Goal: Communication & Community: Answer question/provide support

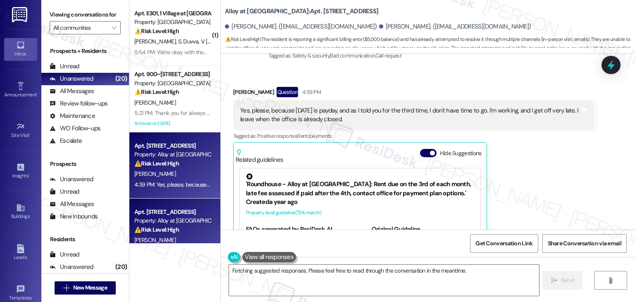
scroll to position [4843, 0]
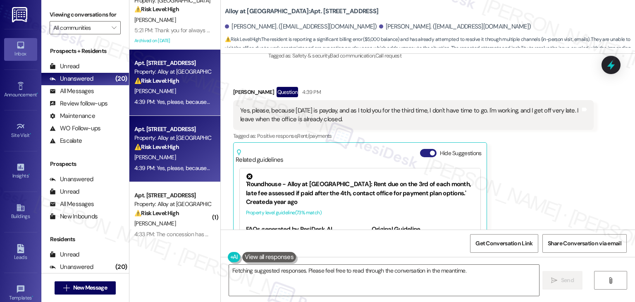
click at [420, 149] on button "Hide Suggestions" at bounding box center [428, 153] width 17 height 8
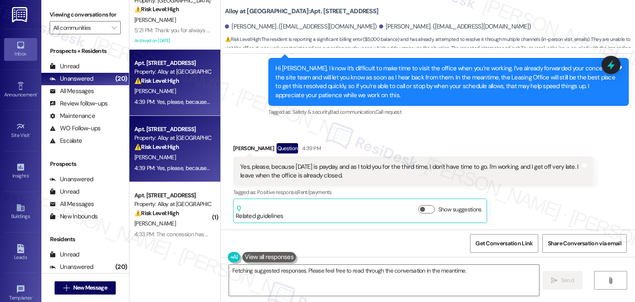
scroll to position [4723, 0]
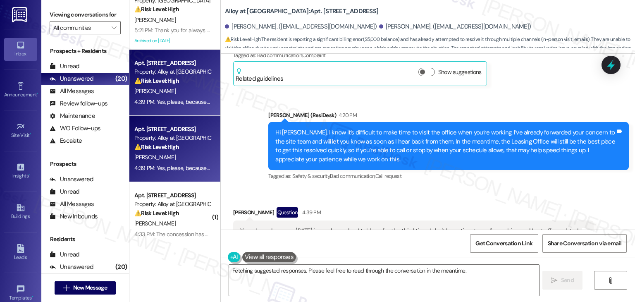
click at [496, 201] on div "Received via SMS [PERSON_NAME] Question 4:39 PM Yes, please, because [DATE] is …" at bounding box center [413, 247] width 373 height 93
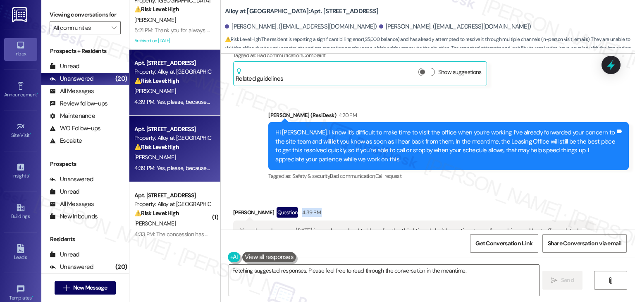
click at [496, 201] on div "Received via SMS [PERSON_NAME] Question 4:39 PM Yes, please, because [DATE] is …" at bounding box center [413, 247] width 373 height 93
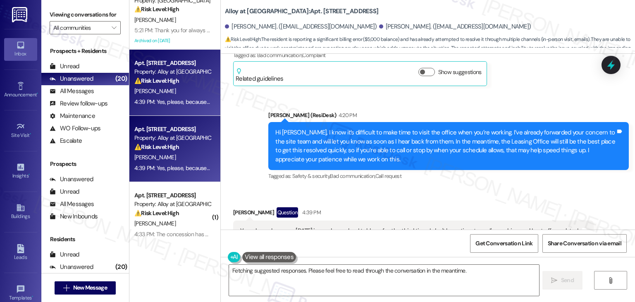
click at [496, 201] on div "Received via SMS [PERSON_NAME] Question 4:39 PM Yes, please, because [DATE] is …" at bounding box center [413, 247] width 373 height 93
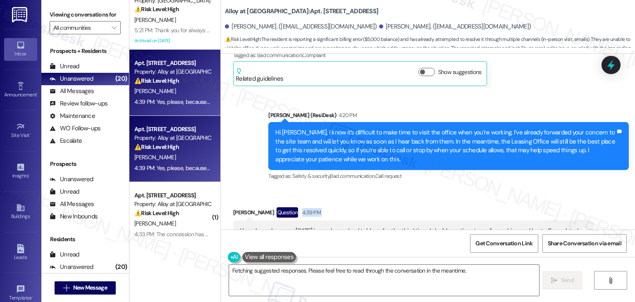
click at [496, 201] on div "Received via SMS [PERSON_NAME] Question 4:39 PM Yes, please, because [DATE] is …" at bounding box center [413, 247] width 373 height 93
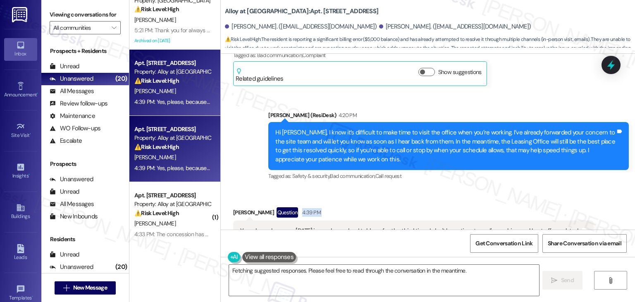
click at [496, 201] on div "Received via SMS [PERSON_NAME] Question 4:39 PM Yes, please, because [DATE] is …" at bounding box center [413, 247] width 373 height 93
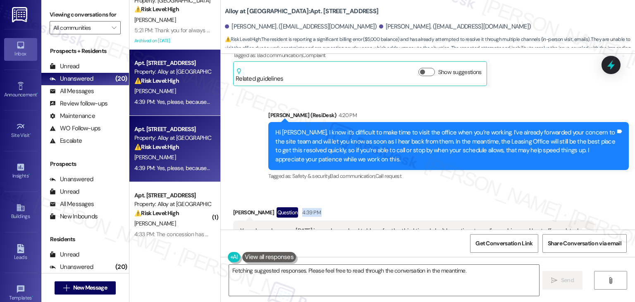
click at [496, 201] on div "Received via SMS [PERSON_NAME] Question 4:39 PM Yes, please, because [DATE] is …" at bounding box center [413, 247] width 373 height 93
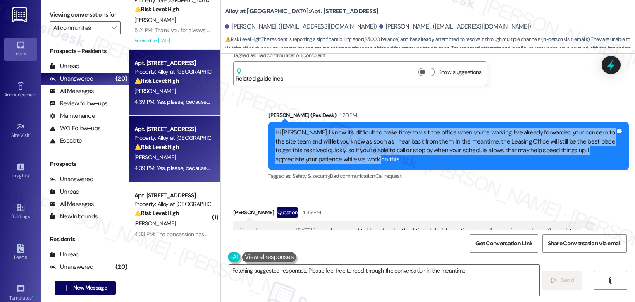
drag, startPoint x: 355, startPoint y: 98, endPoint x: 262, endPoint y: 71, distance: 96.3
click at [262, 105] on div "Sent via SMS [PERSON_NAME] (ResiDesk) 4:20 PM Hi [PERSON_NAME], I know it’s dif…" at bounding box center [448, 147] width 373 height 84
copy div "Hi [PERSON_NAME], I know it’s difficult to make time to visit the office when y…"
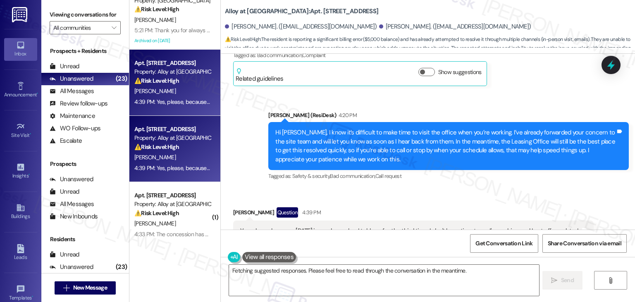
click at [543, 207] on div "[PERSON_NAME] Question 4:39 PM Yes, please, because [DATE] is payday, and as I …" at bounding box center [413, 247] width 360 height 80
drag, startPoint x: 351, startPoint y: 177, endPoint x: 229, endPoint y: 166, distance: 122.8
click at [233, 220] on div "Yes, please, because [DATE] is payday, and as I told you for the third time, I …" at bounding box center [413, 235] width 360 height 30
copy div "Yes, please, because [DATE] is payday, and as I told you for the third time, I …"
click at [428, 188] on div "Received via SMS [PERSON_NAME] Question 4:39 PM Yes, please, because [DATE] is …" at bounding box center [428, 240] width 414 height 105
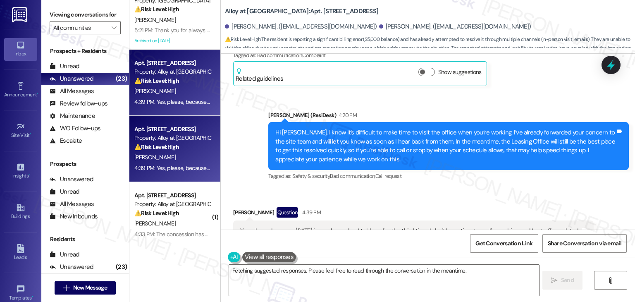
click at [428, 188] on div "Received via SMS [PERSON_NAME] Question 4:39 PM Yes, please, because [DATE] is …" at bounding box center [428, 240] width 414 height 105
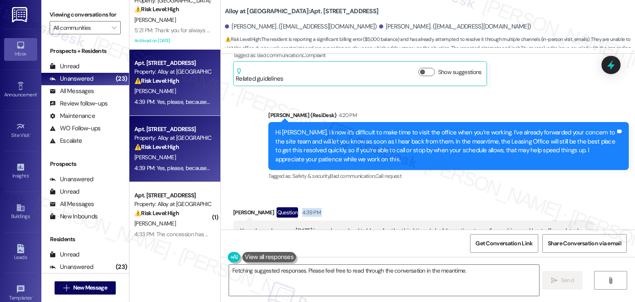
click at [428, 188] on div "Received via SMS [PERSON_NAME] Question 4:39 PM Yes, please, because [DATE] is …" at bounding box center [428, 240] width 414 height 105
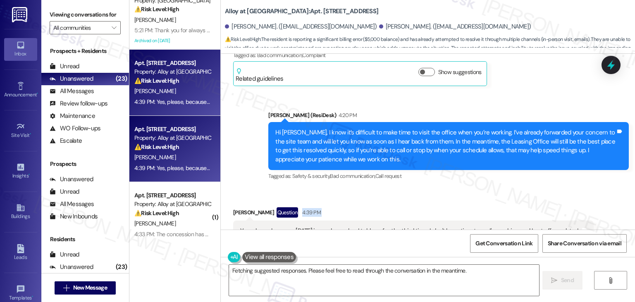
click at [428, 188] on div "Received via SMS [PERSON_NAME] Question 4:39 PM Yes, please, because [DATE] is …" at bounding box center [428, 240] width 414 height 105
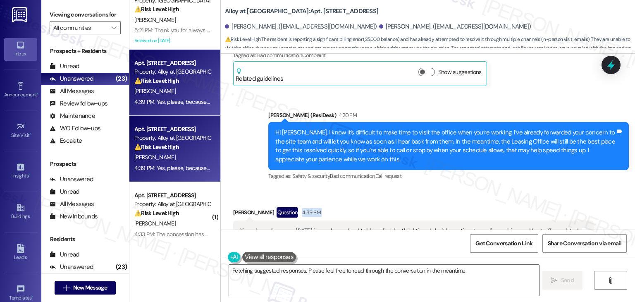
click at [428, 188] on div "Received via SMS [PERSON_NAME] Question 4:39 PM Yes, please, because [DATE] is …" at bounding box center [428, 240] width 414 height 105
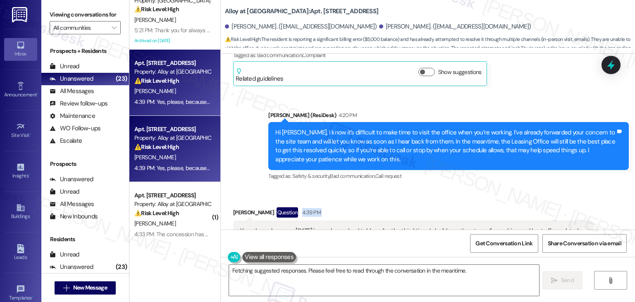
click at [428, 188] on div "Received via SMS [PERSON_NAME] Question 4:39 PM Yes, please, because [DATE] is …" at bounding box center [428, 240] width 414 height 105
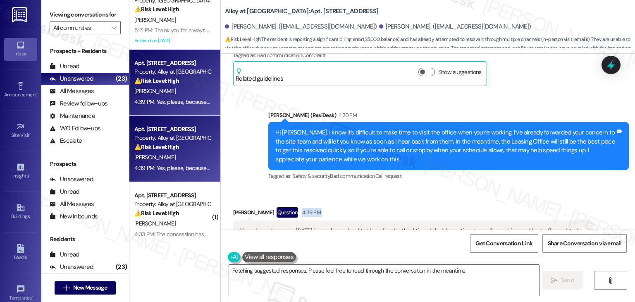
click at [428, 188] on div "Received via SMS [PERSON_NAME] Question 4:39 PM Yes, please, because [DATE] is …" at bounding box center [428, 240] width 414 height 105
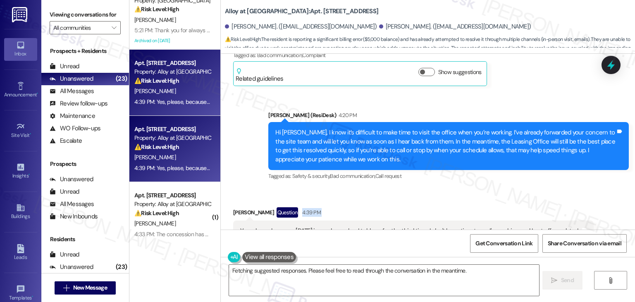
click at [428, 188] on div "Received via SMS [PERSON_NAME] Question 4:39 PM Yes, please, because [DATE] is …" at bounding box center [428, 240] width 414 height 105
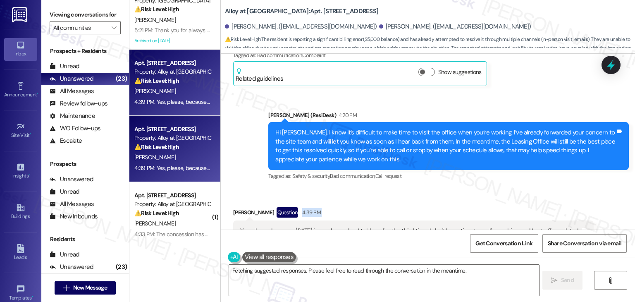
click at [428, 188] on div "Received via SMS [PERSON_NAME] Question 4:39 PM Yes, please, because [DATE] is …" at bounding box center [428, 240] width 414 height 105
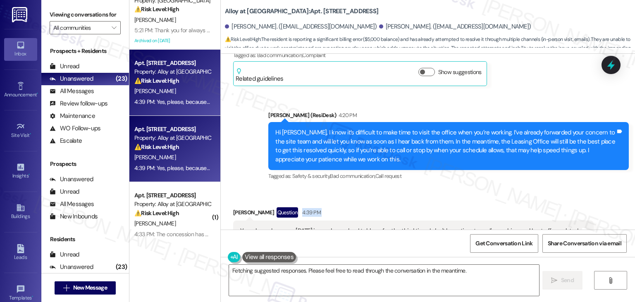
click at [428, 188] on div "Received via SMS [PERSON_NAME] Question 4:39 PM Yes, please, because [DATE] is …" at bounding box center [428, 240] width 414 height 105
click at [495, 188] on div "Received via SMS [PERSON_NAME] Question 4:39 PM Yes, please, because [DATE] is …" at bounding box center [428, 240] width 414 height 105
click at [304, 278] on textarea "Hi {{first_name}}, I understand your frustration with the rent issue. I've noti…" at bounding box center [384, 280] width 310 height 31
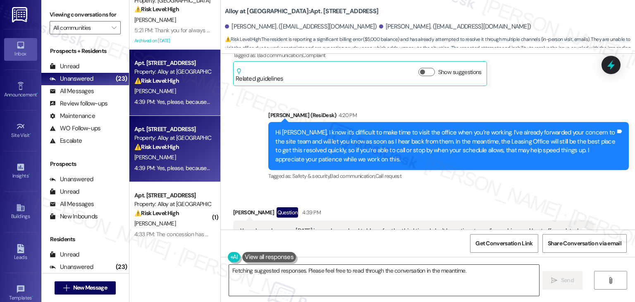
click at [304, 278] on textarea "Hi {{first_name}}, I understand your frustration with the rent issue. I've noti…" at bounding box center [384, 280] width 310 height 31
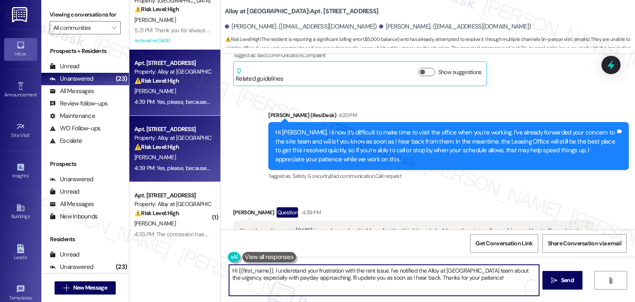
paste textarea "I haven’t heard back from the site team yet, and since this involves your rent …"
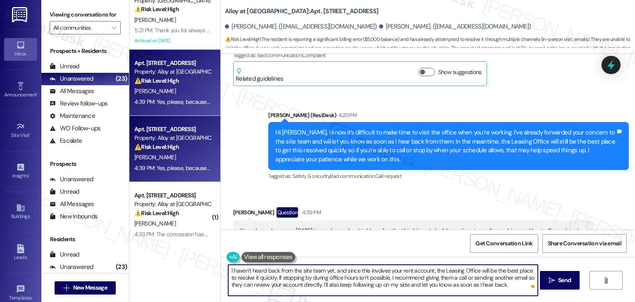
click at [228, 272] on textarea "I haven’t heard back from the site team yet, and since this involves your rent …" at bounding box center [383, 280] width 310 height 31
paste textarea "I completely understand how tough it is with your work schedule."
click at [246, 269] on textarea "I completely understand how tough it is with your work schedule. I haven’t hear…" at bounding box center [383, 280] width 310 height 31
type textarea "I understand how tough it is with your work schedule. I haven’t heard back from…"
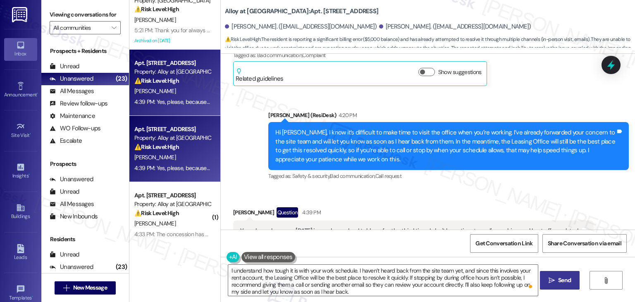
click at [564, 281] on span "Send" at bounding box center [564, 280] width 13 height 9
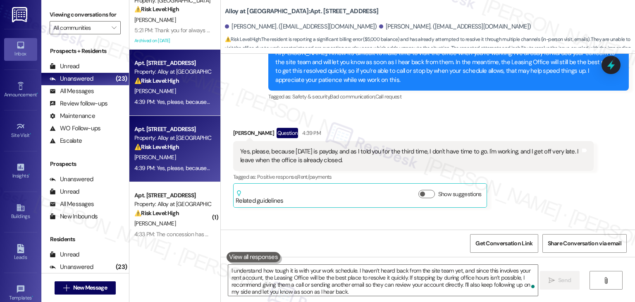
scroll to position [4807, 0]
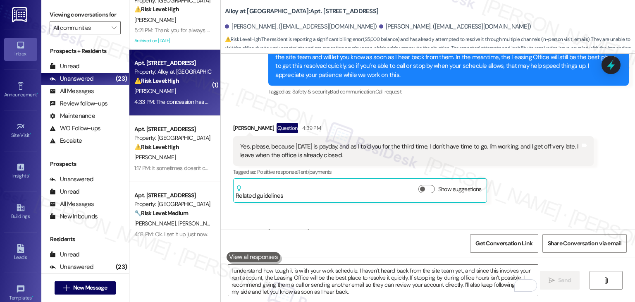
click at [182, 103] on div "4:33 PM: The concession has still not been applied for my September rent. 4:33 …" at bounding box center [223, 101] width 178 height 7
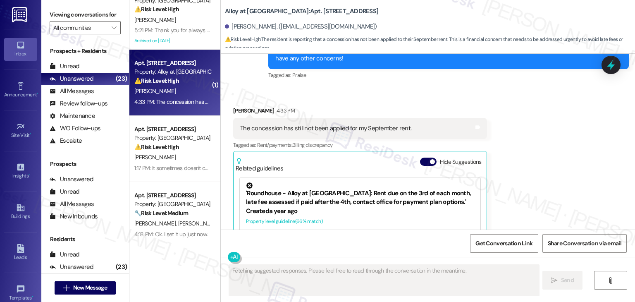
scroll to position [977, 0]
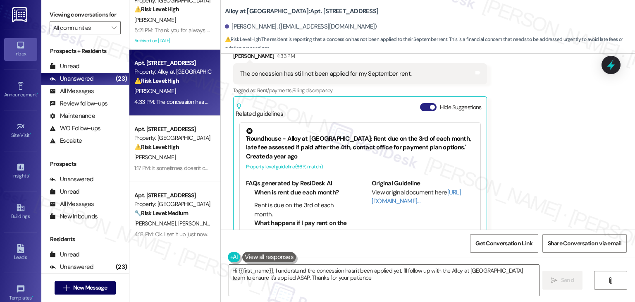
type textarea "Hi {{first_name}}, I understand the concession hasn't been applied yet. I'll fo…"
click at [420, 103] on button "Hide Suggestions" at bounding box center [428, 107] width 17 height 8
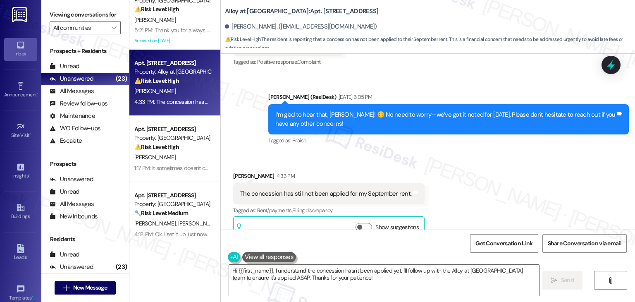
click at [471, 170] on div "Received via SMS [PERSON_NAME] 4:33 PM The concession has still not been applie…" at bounding box center [428, 200] width 414 height 94
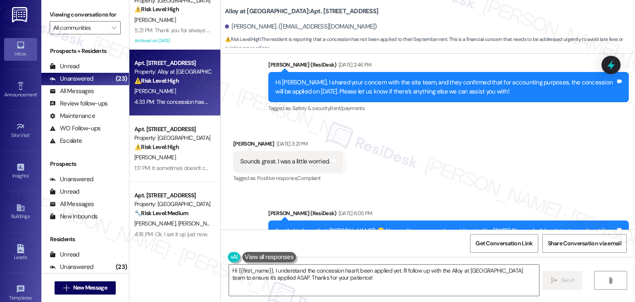
scroll to position [733, 0]
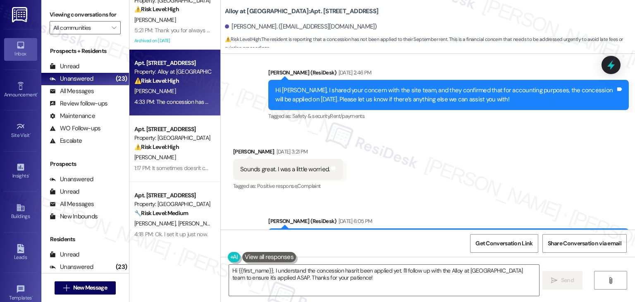
click at [474, 159] on div "Received via SMS [PERSON_NAME] [DATE] 3:21 PM Sounds great. I was a little worr…" at bounding box center [428, 164] width 414 height 70
click at [377, 110] on div "Tagged as: Safety & security , Click to highlight conversations about Safety & …" at bounding box center [448, 116] width 360 height 12
click at [380, 86] on div "Hi [PERSON_NAME], I shared your concern with the site team, and they confirmed …" at bounding box center [448, 95] width 360 height 30
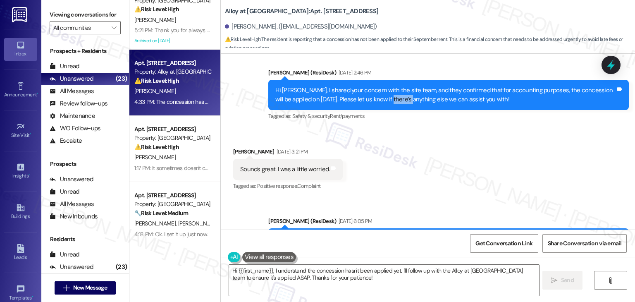
click at [380, 86] on div "Hi [PERSON_NAME], I shared your concern with the site team, and they confirmed …" at bounding box center [448, 95] width 360 height 30
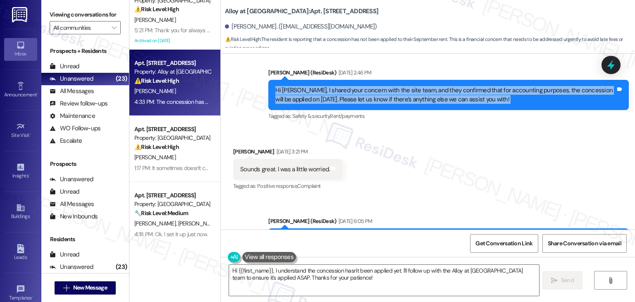
click at [380, 86] on div "Hi [PERSON_NAME], I shared your concern with the site team, and they confirmed …" at bounding box center [448, 95] width 360 height 30
copy div "Hi [PERSON_NAME], I shared your concern with the site team, and they confirmed …"
